Goal: Navigation & Orientation: Find specific page/section

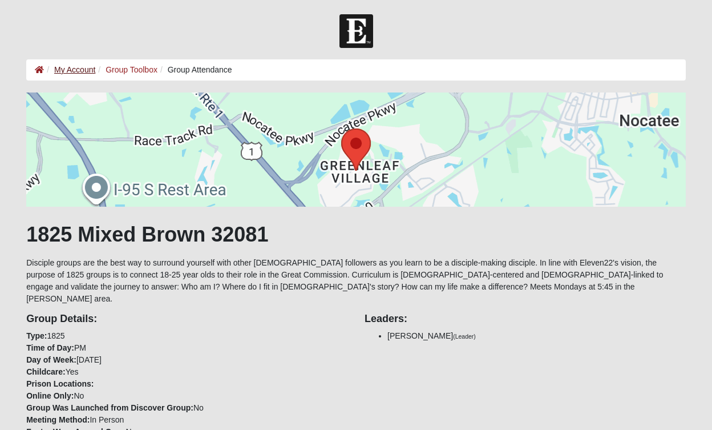
click at [79, 71] on link "My Account" at bounding box center [74, 69] width 41 height 9
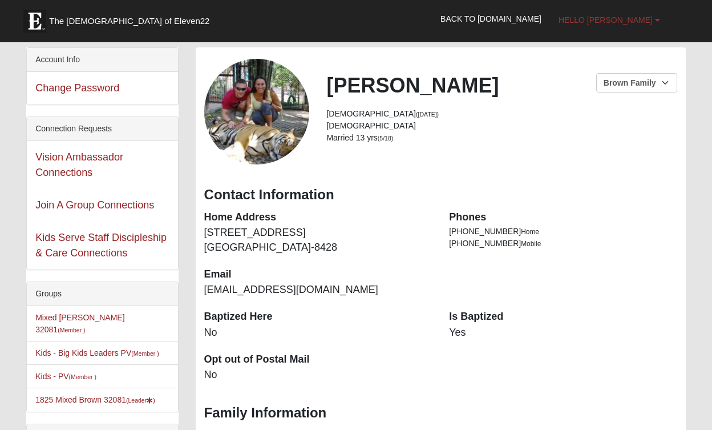
click at [616, 19] on span "Hello [PERSON_NAME]" at bounding box center [606, 19] width 94 height 9
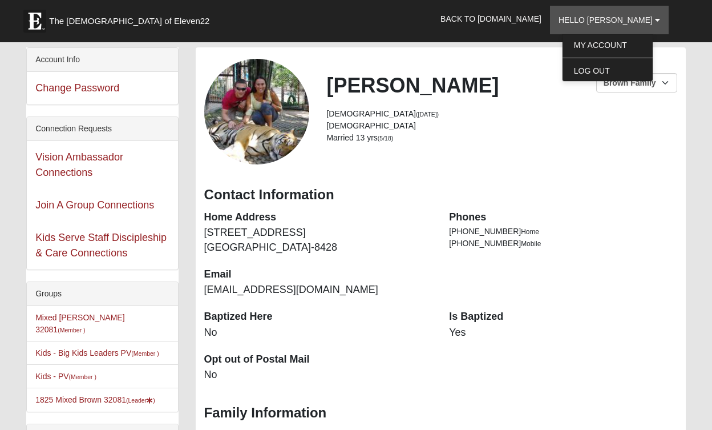
click at [561, 55] on div "[PERSON_NAME] [PERSON_NAME] Family [DEMOGRAPHIC_DATA] ([DATE]) [DEMOGRAPHIC_DAT…" at bounding box center [441, 277] width 490 height 461
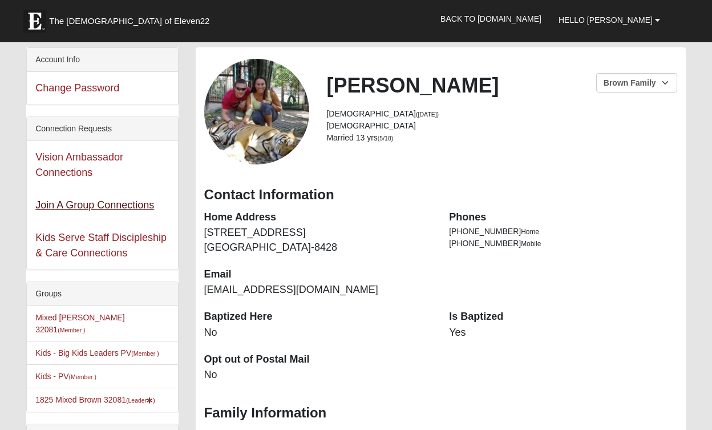
click at [121, 204] on link "Join A Group Connections" at bounding box center [94, 204] width 119 height 11
click at [139, 241] on link "Kids Serve Staff Discipleship & Care Connections" at bounding box center [100, 245] width 131 height 27
click at [111, 160] on link "Vision Ambassador Connections" at bounding box center [79, 164] width 88 height 27
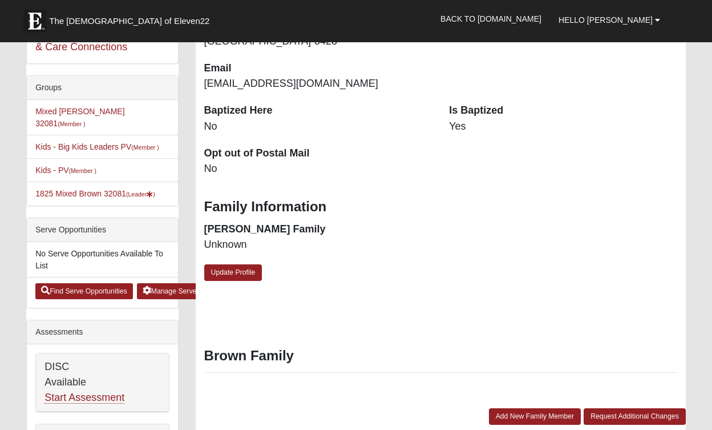
scroll to position [210, 0]
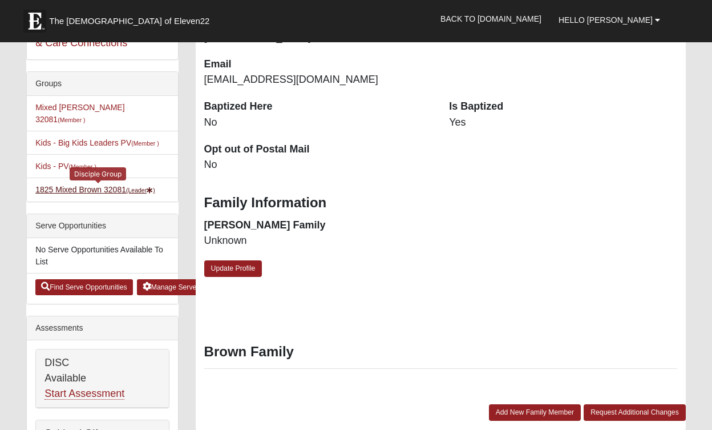
click at [127, 185] on link "1825 Mixed Brown 32081 (Leader )" at bounding box center [94, 189] width 119 height 9
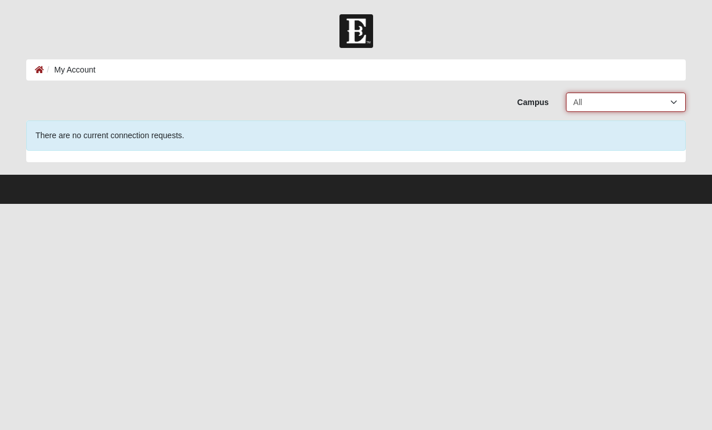
select select "16"
click at [127, 75] on li "Vision Ambassadors Connections (2)" at bounding box center [165, 70] width 141 height 12
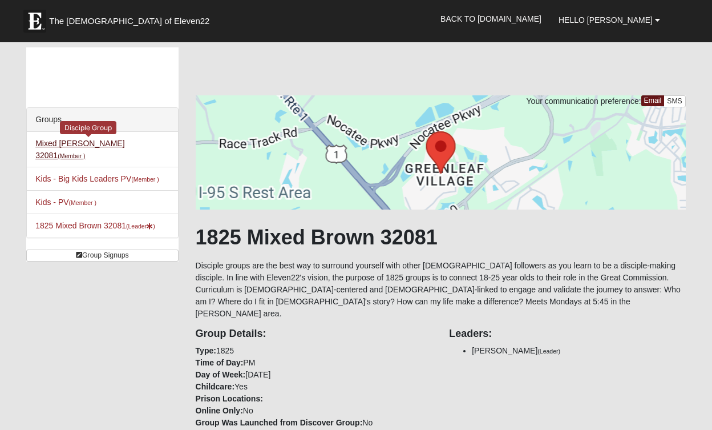
click at [99, 144] on link "Mixed [PERSON_NAME] 32081 (Member )" at bounding box center [79, 149] width 89 height 21
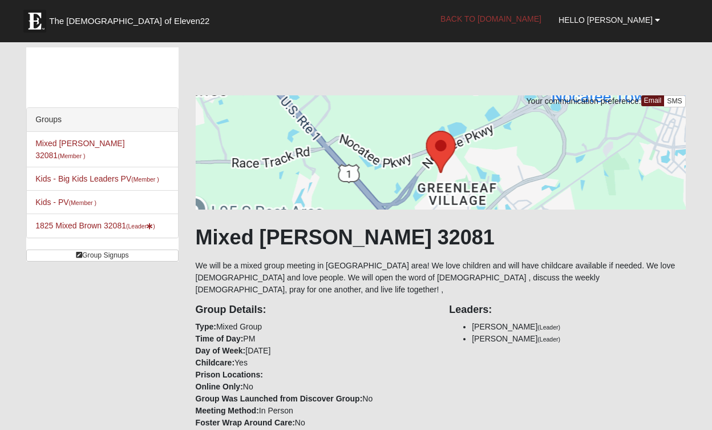
click at [505, 23] on link "Back to [DOMAIN_NAME]" at bounding box center [491, 19] width 118 height 29
